Goal: Information Seeking & Learning: Learn about a topic

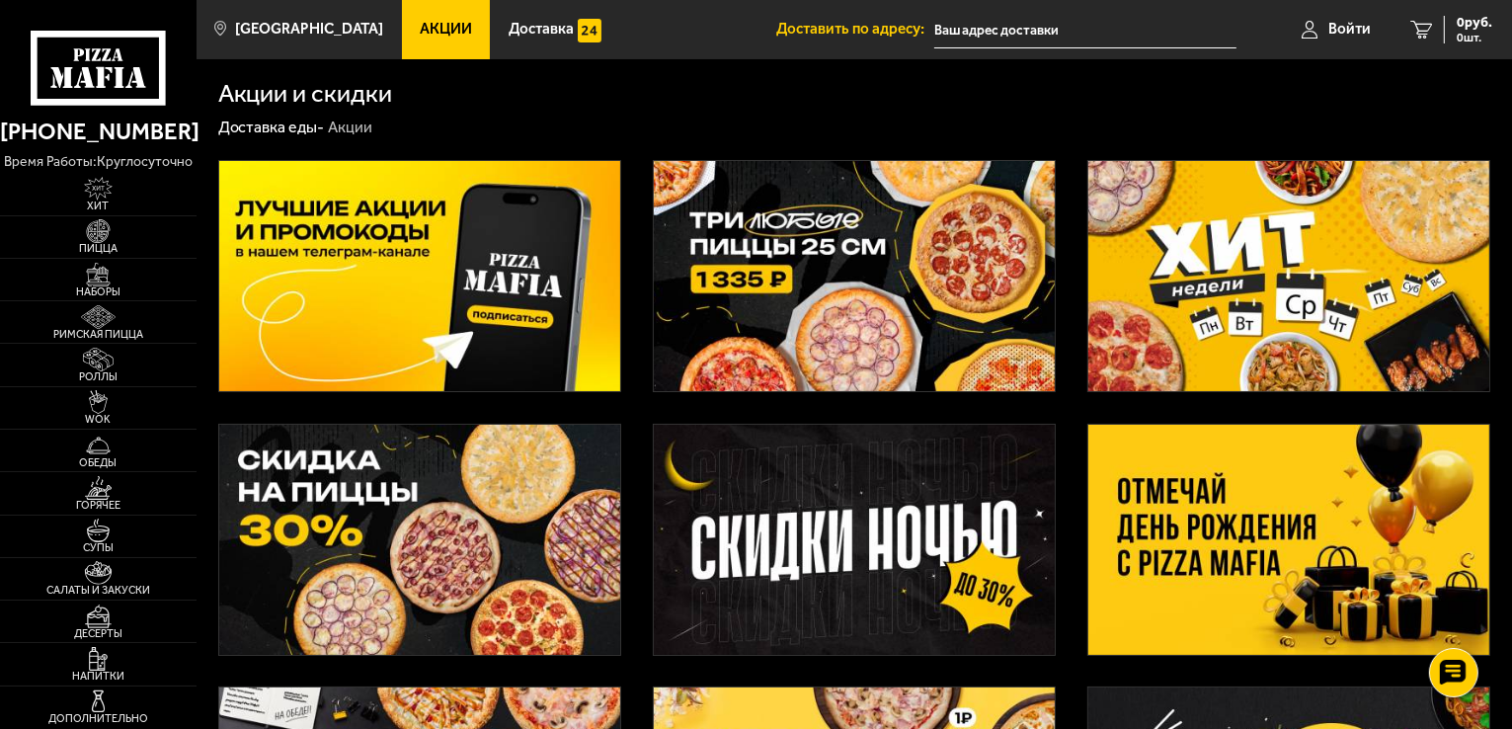
click at [1272, 525] on img at bounding box center [1288, 540] width 401 height 230
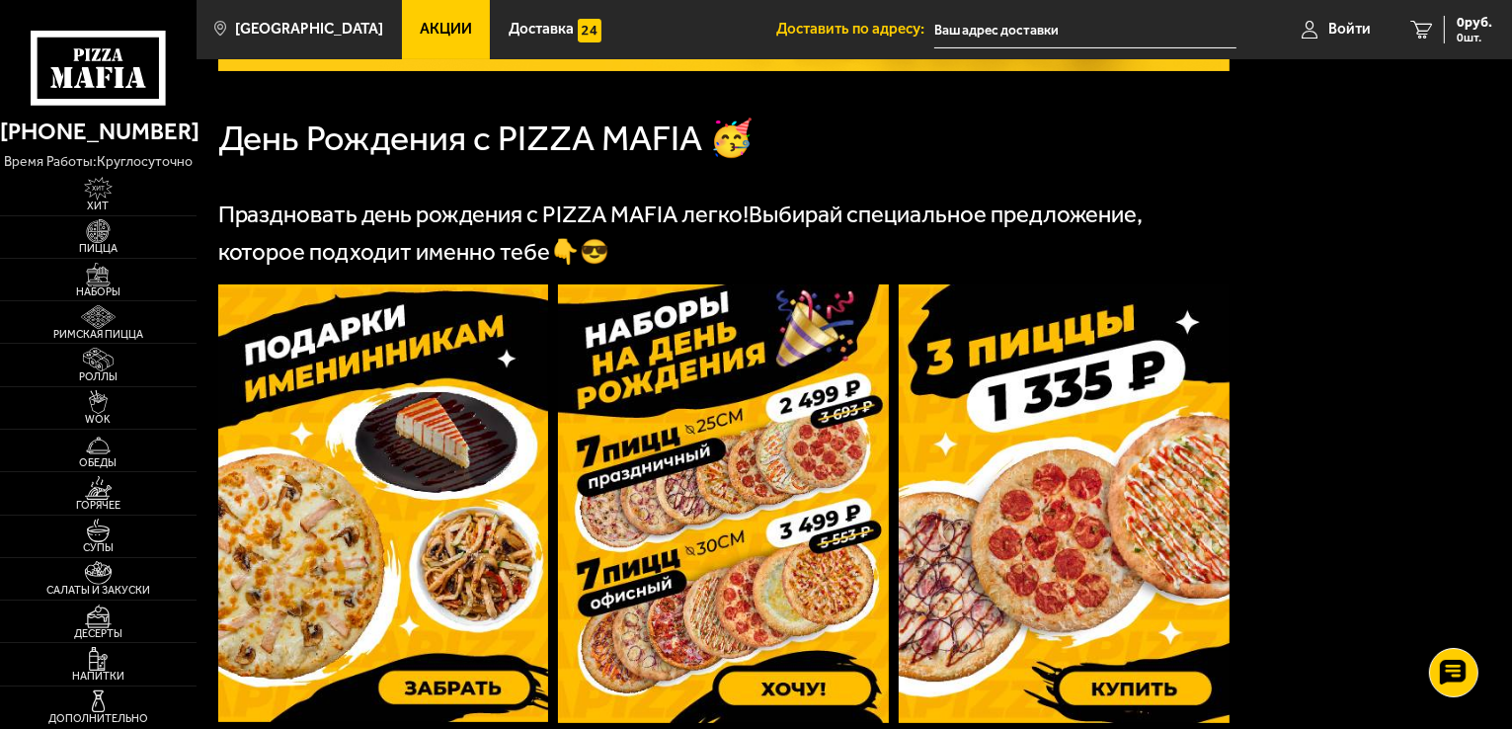
scroll to position [494, 0]
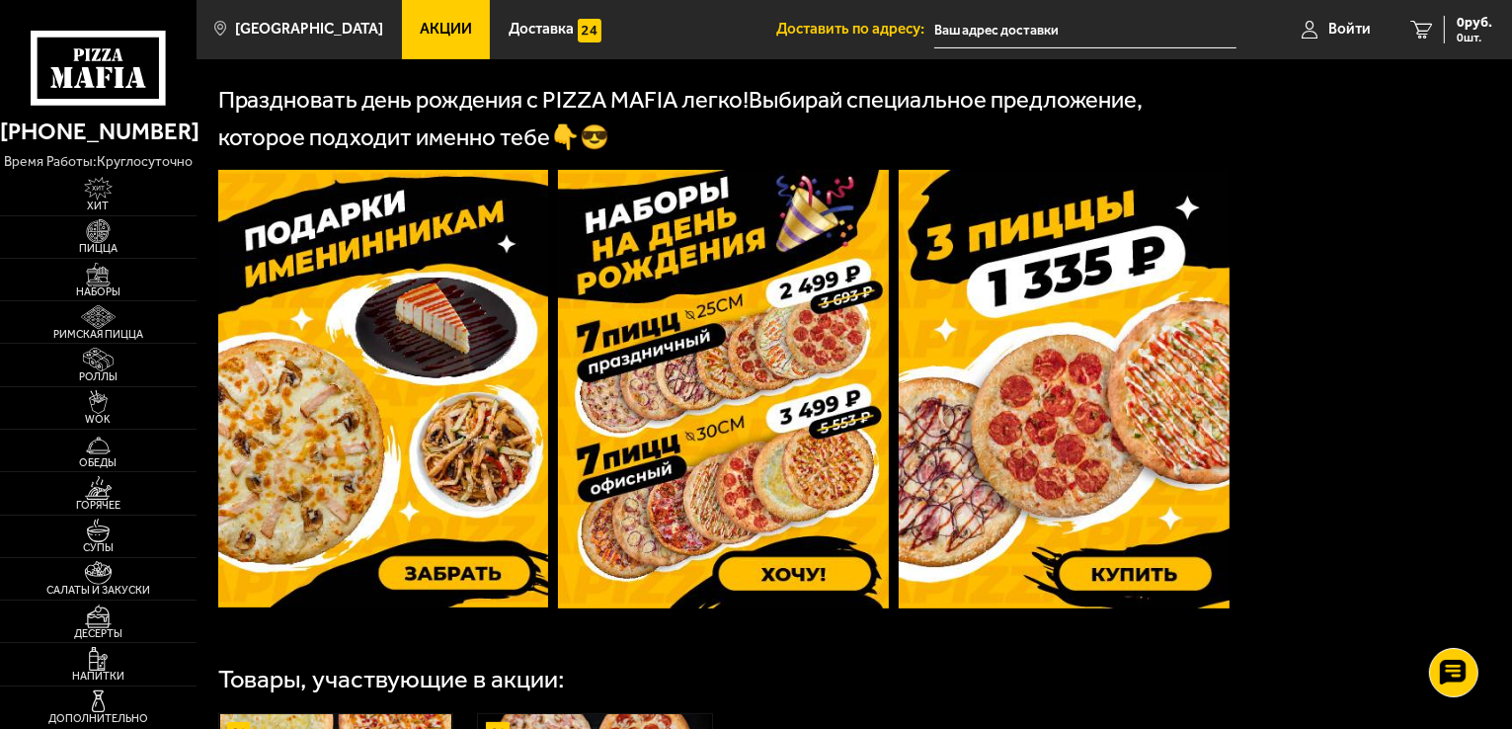
click at [437, 515] on img at bounding box center [383, 388] width 331 height 437
